Goal: Navigation & Orientation: Find specific page/section

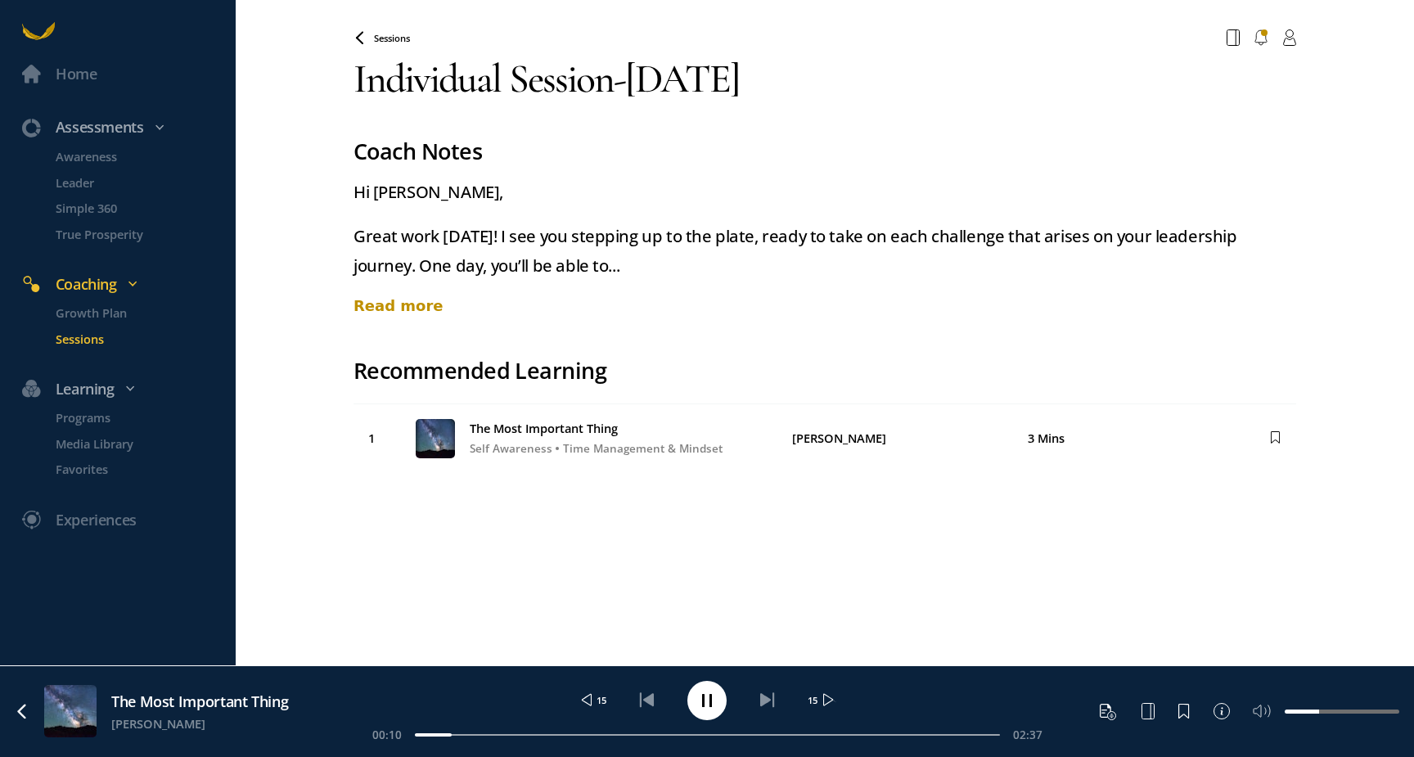
click at [401, 309] on div "Read more" at bounding box center [825, 306] width 943 height 22
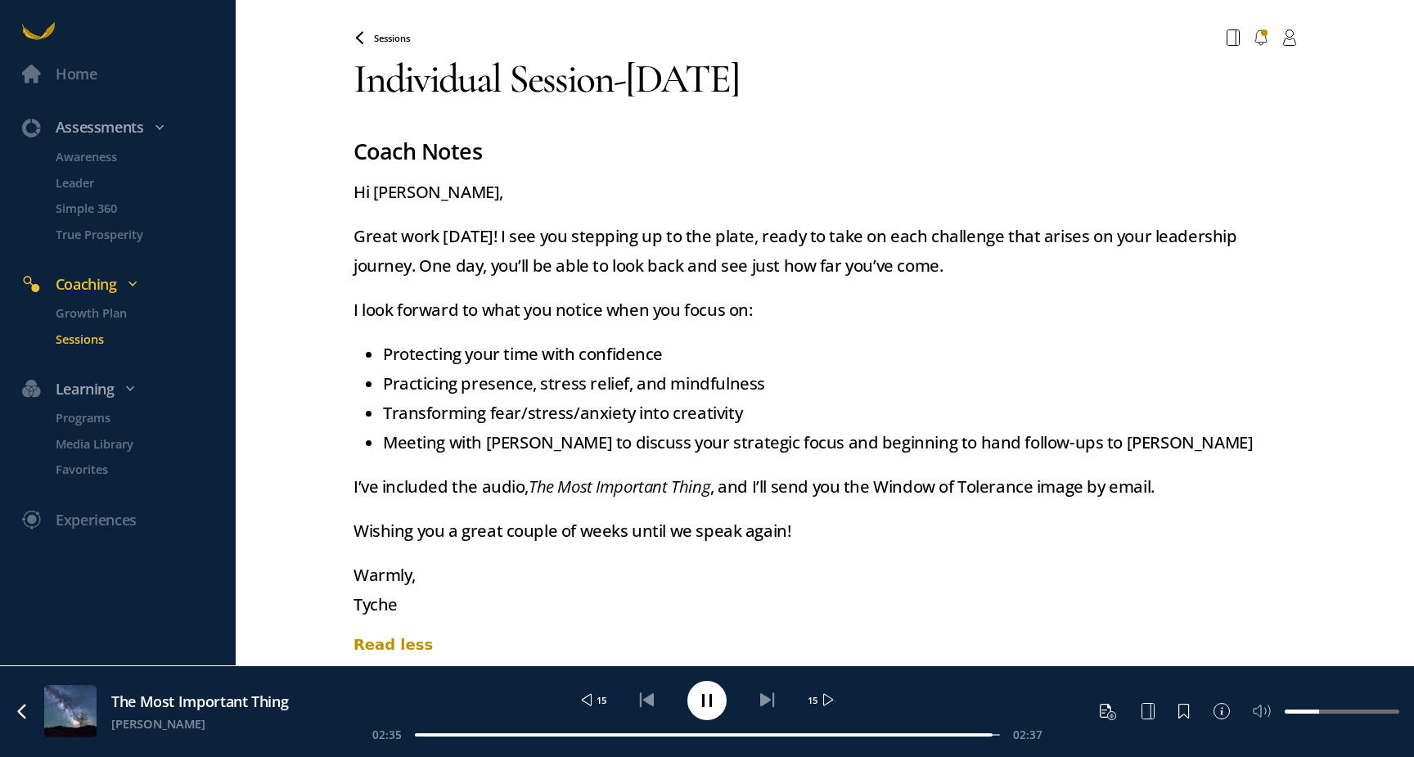
click at [408, 33] on span "Sessions" at bounding box center [392, 38] width 36 height 12
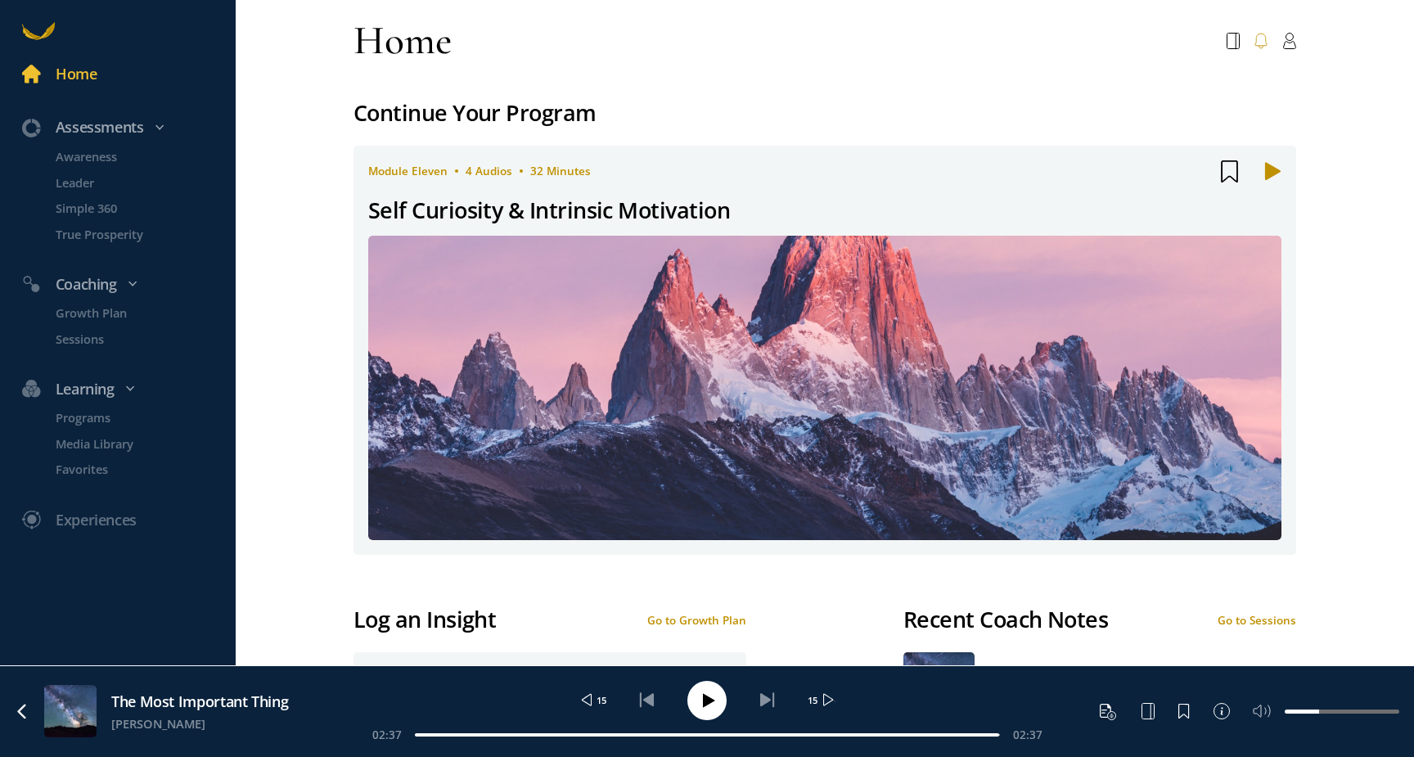
click at [1264, 45] on icon at bounding box center [1260, 41] width 11 height 15
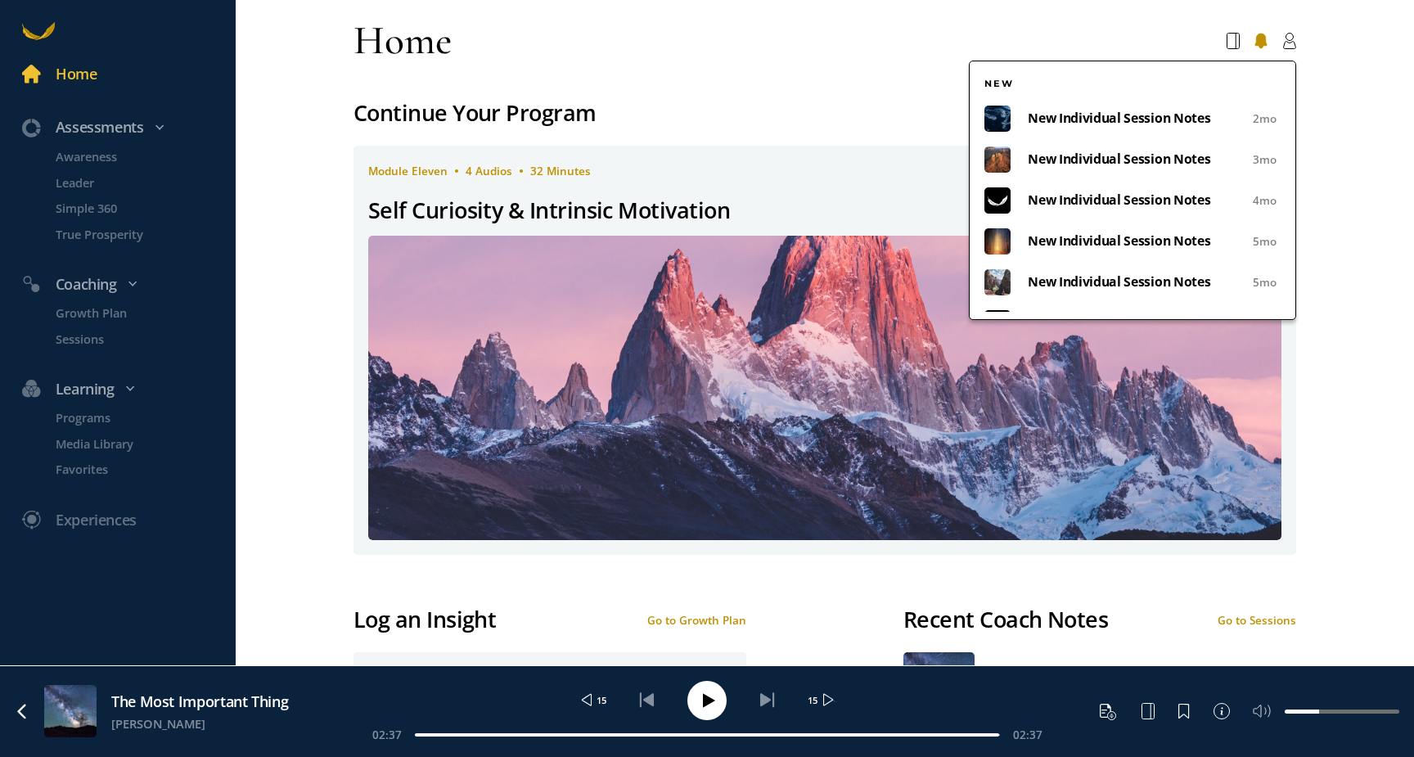
click at [1147, 159] on span "New Individual Session Notes" at bounding box center [1137, 159] width 218 height 22
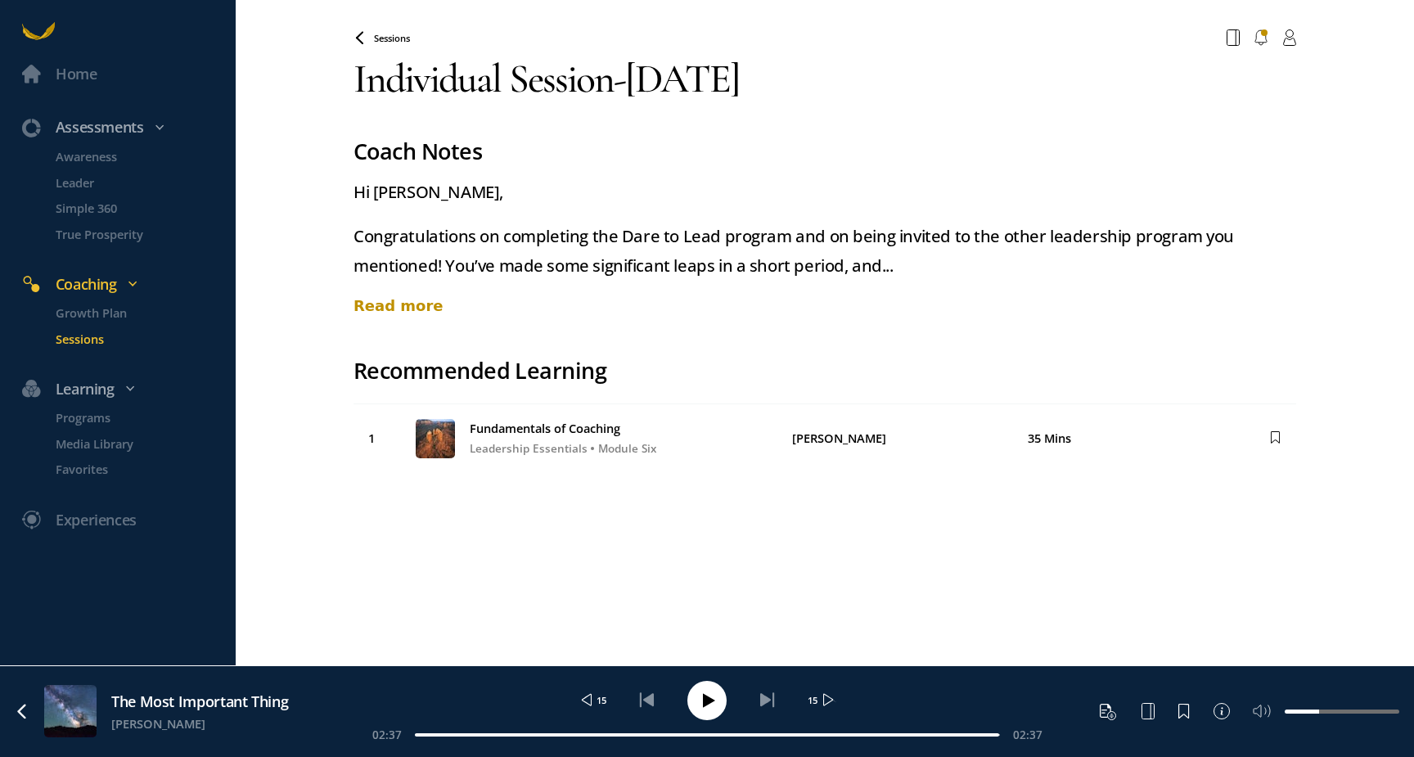
click at [396, 36] on span "Sessions" at bounding box center [392, 38] width 36 height 12
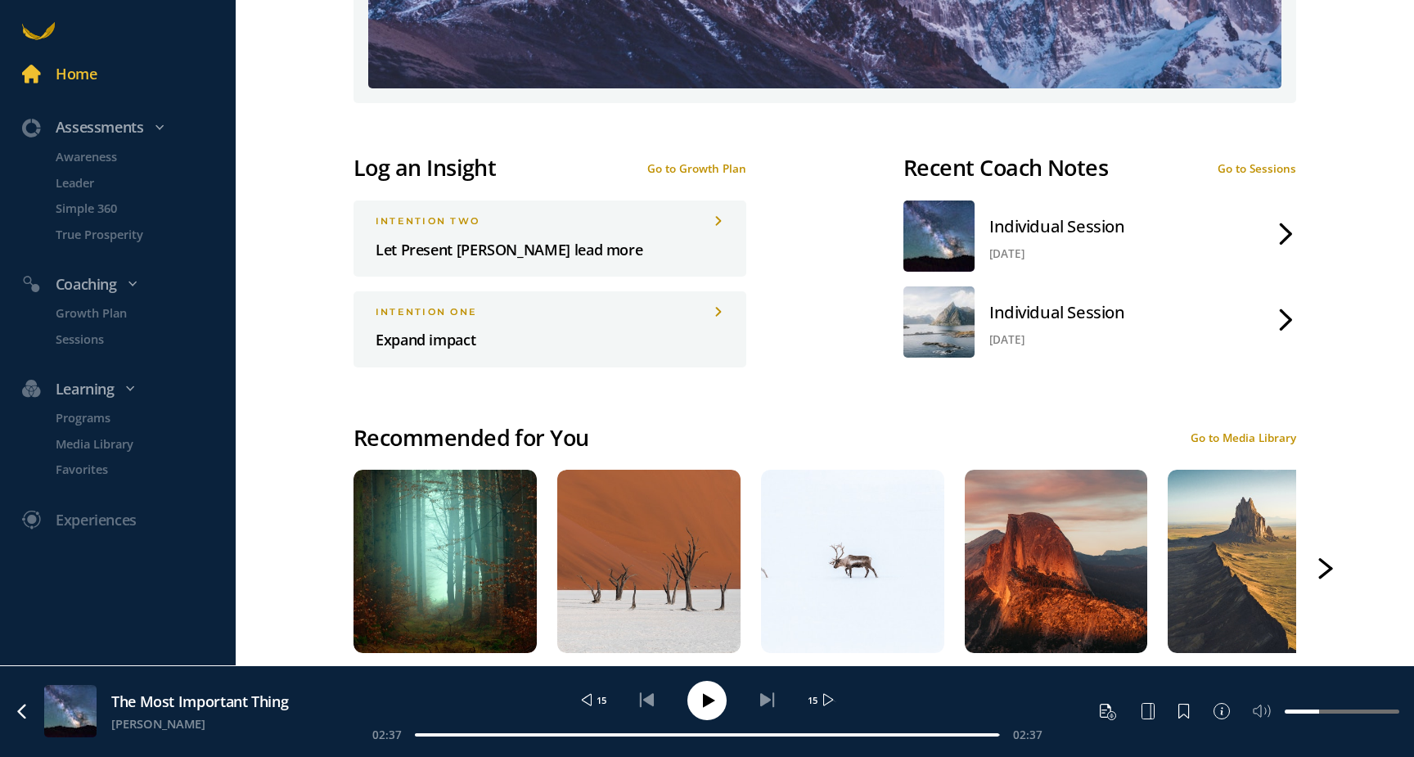
scroll to position [487, 0]
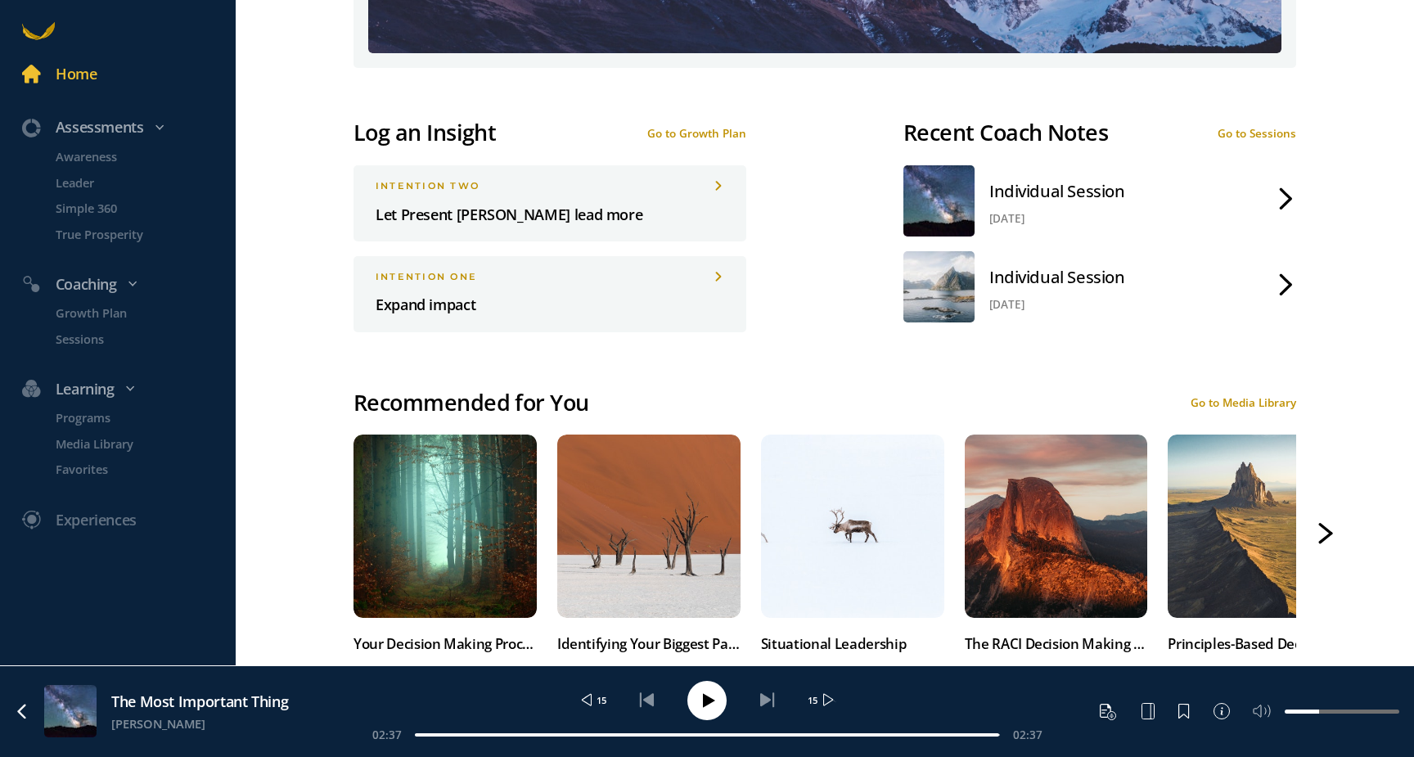
click at [1084, 286] on div "Individual Session" at bounding box center [1057, 276] width 136 height 29
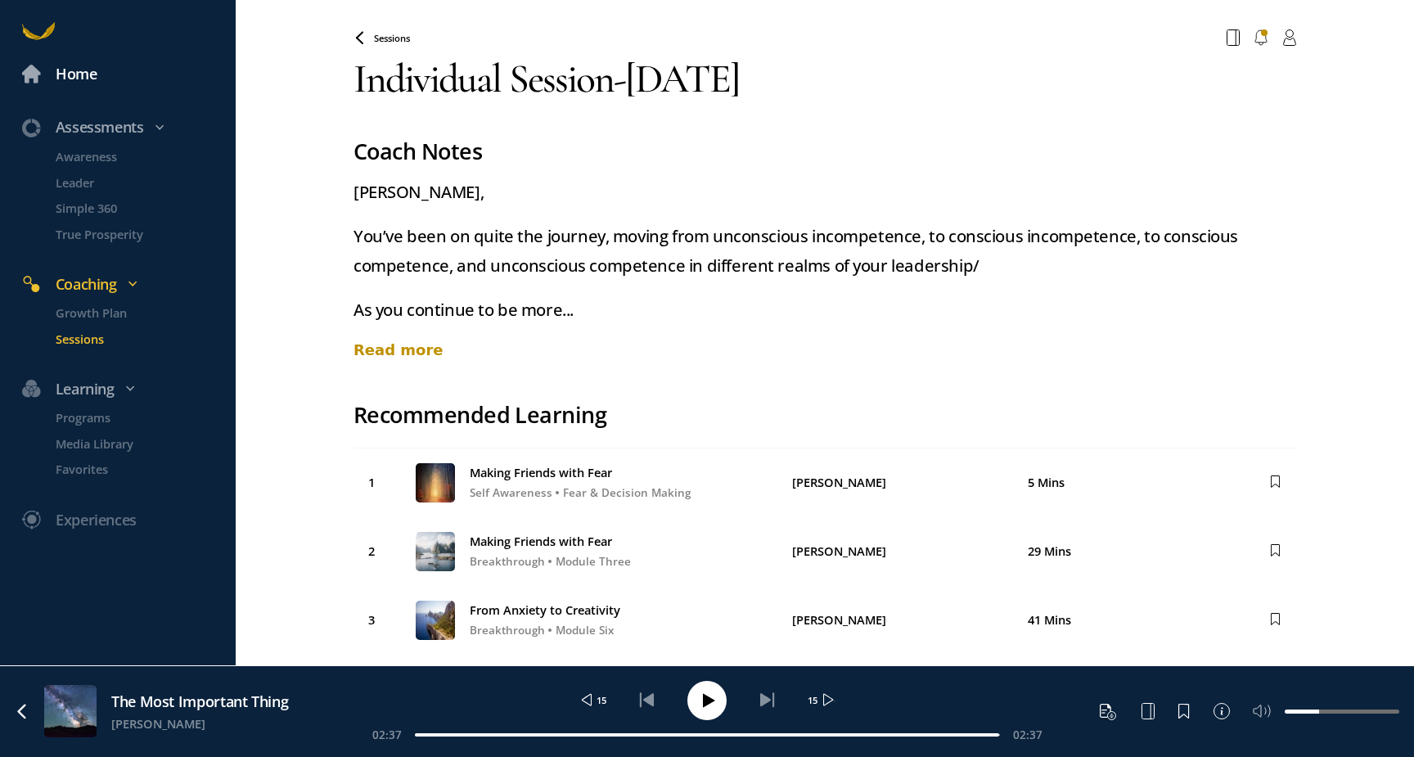
click at [52, 82] on div "Home" at bounding box center [127, 74] width 210 height 24
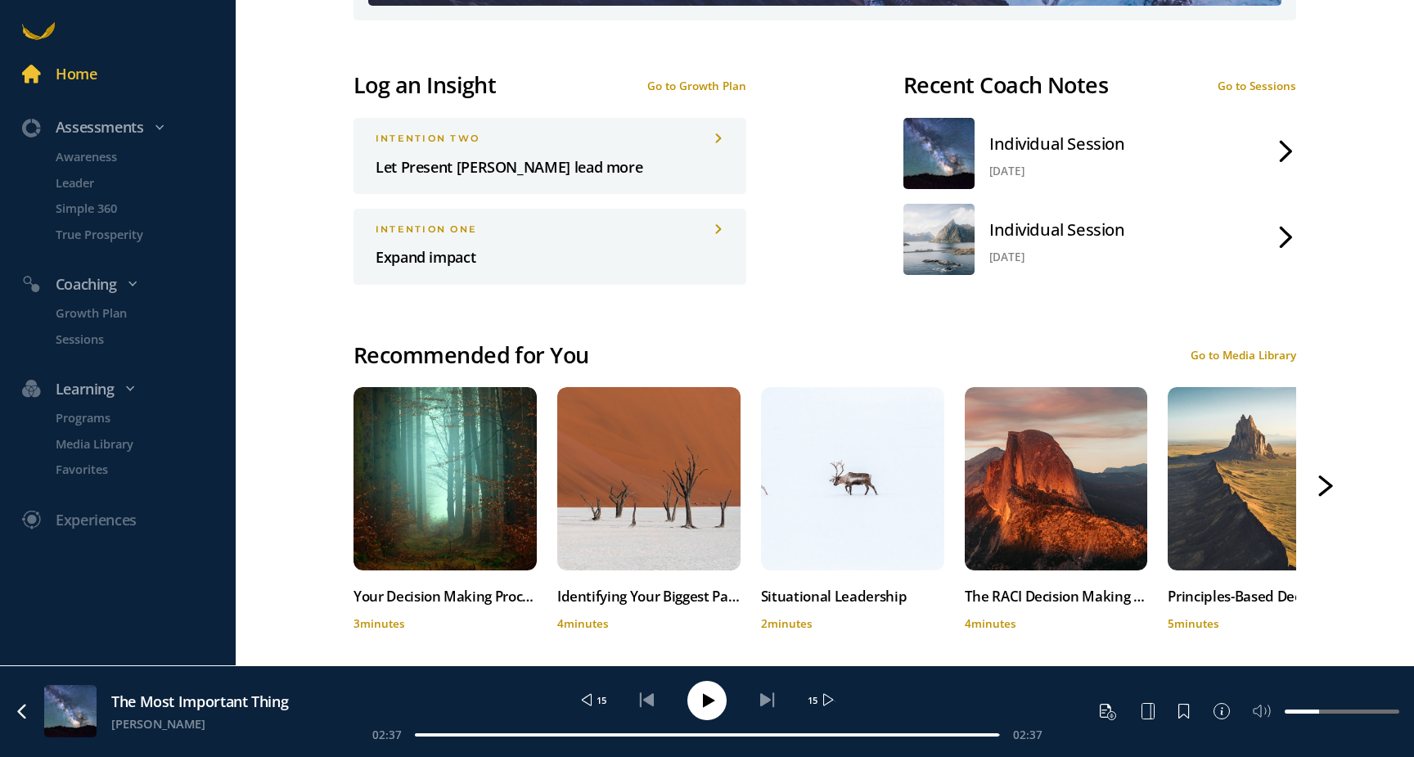
scroll to position [575, 0]
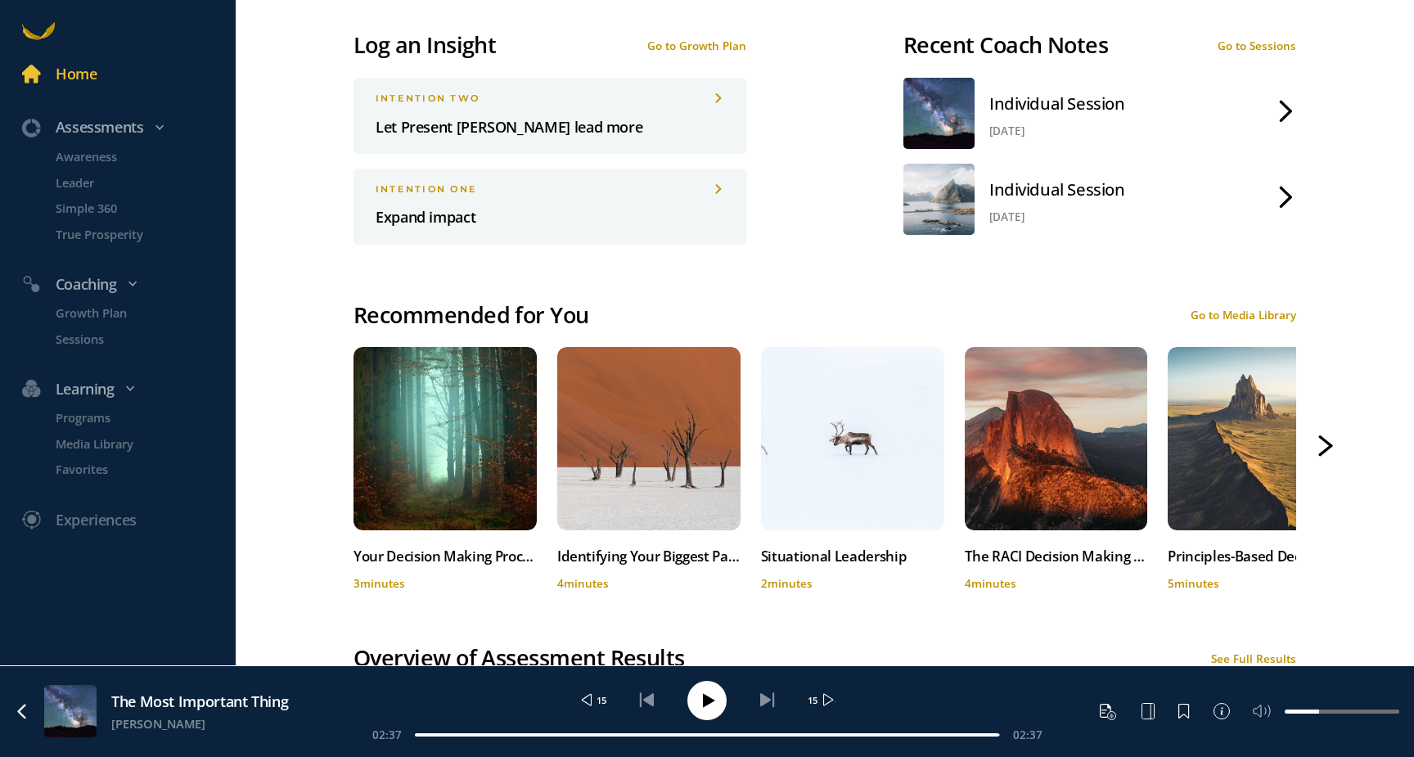
click at [1274, 310] on div "Go to Media Library" at bounding box center [1244, 315] width 106 height 15
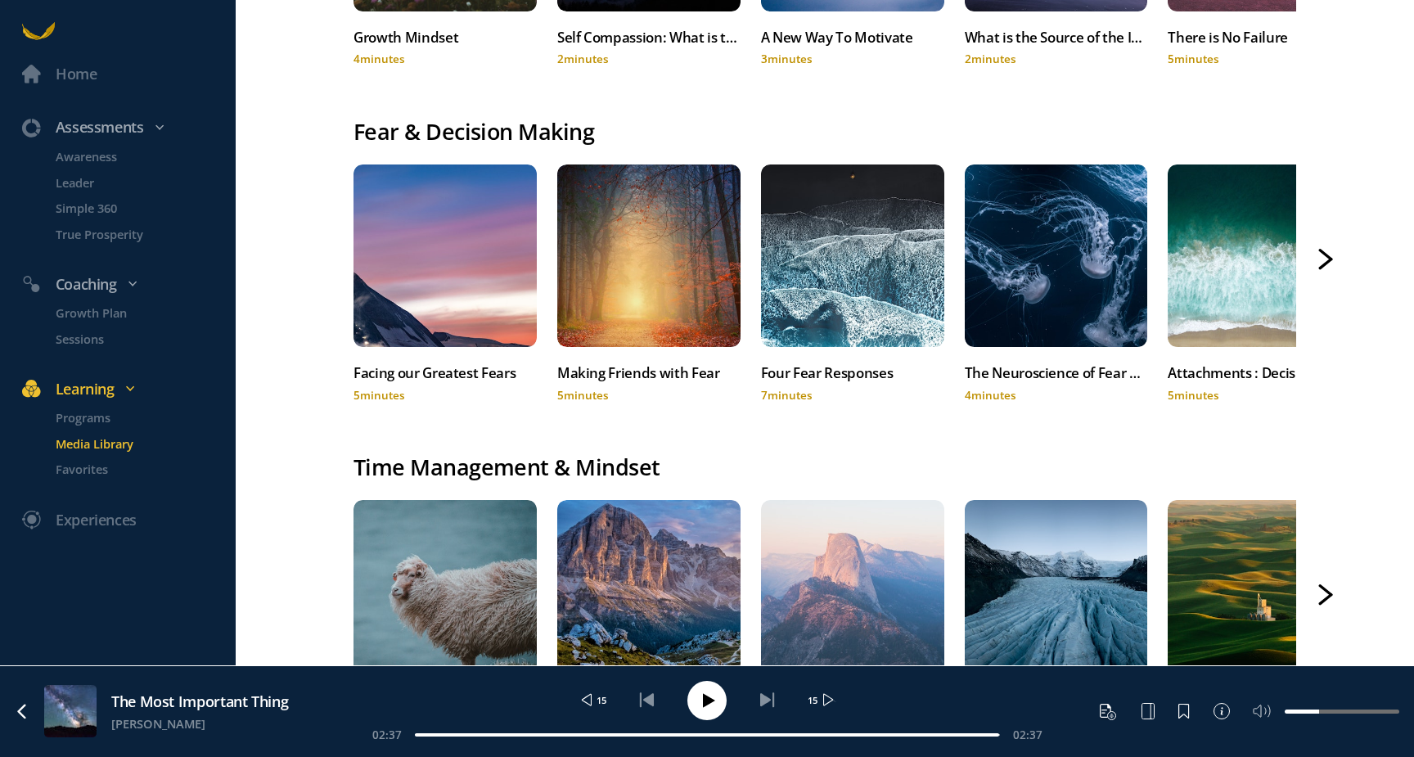
scroll to position [714, 0]
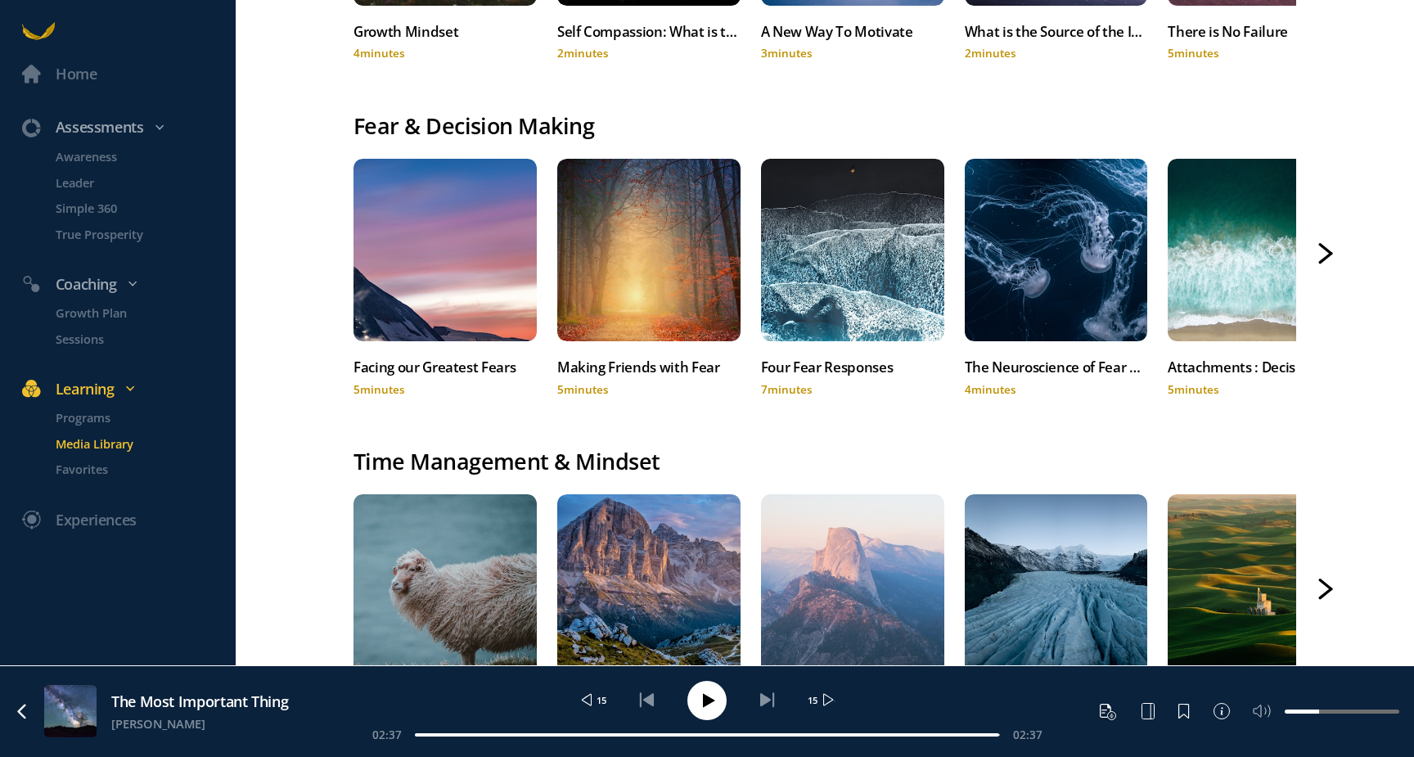
click at [1319, 252] on icon at bounding box center [1325, 253] width 15 height 21
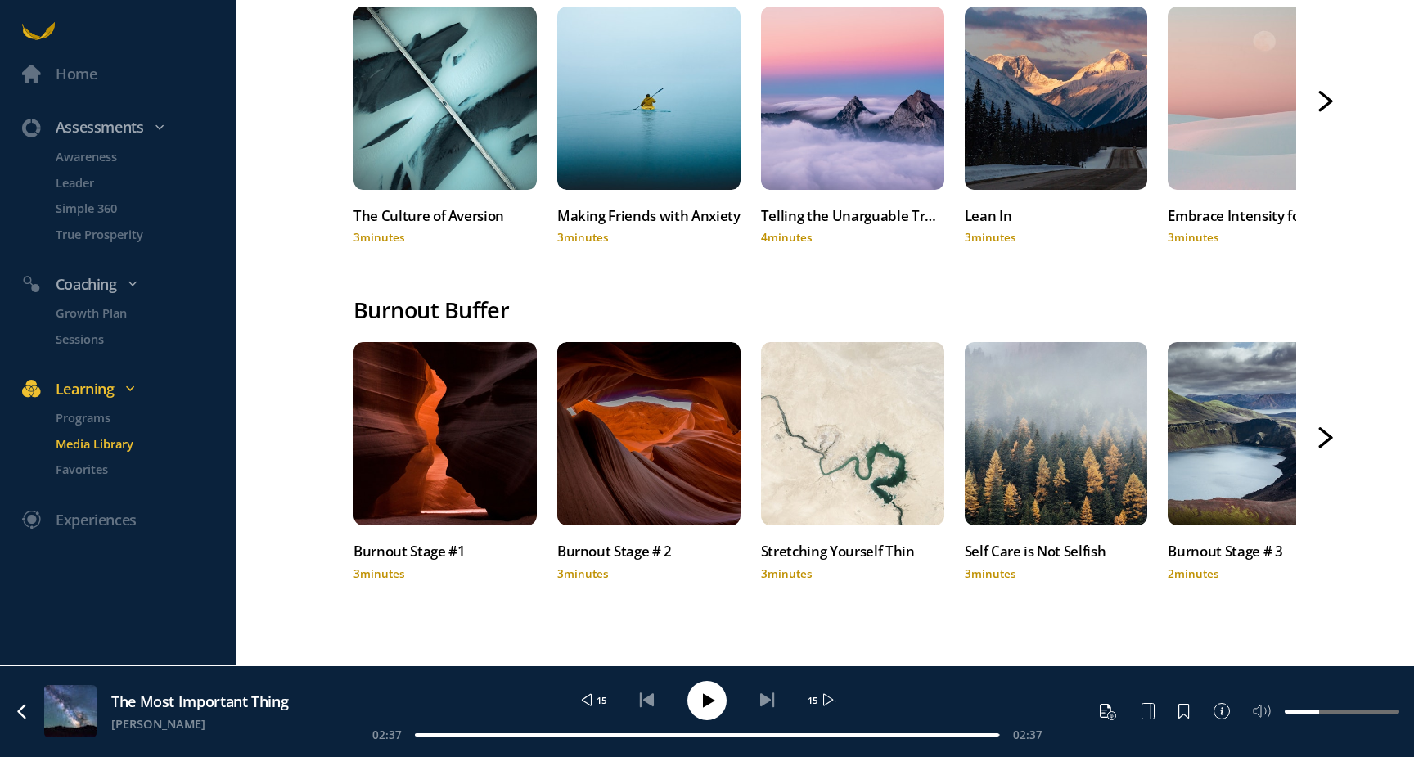
scroll to position [1538, 0]
